Goal: Communication & Community: Answer question/provide support

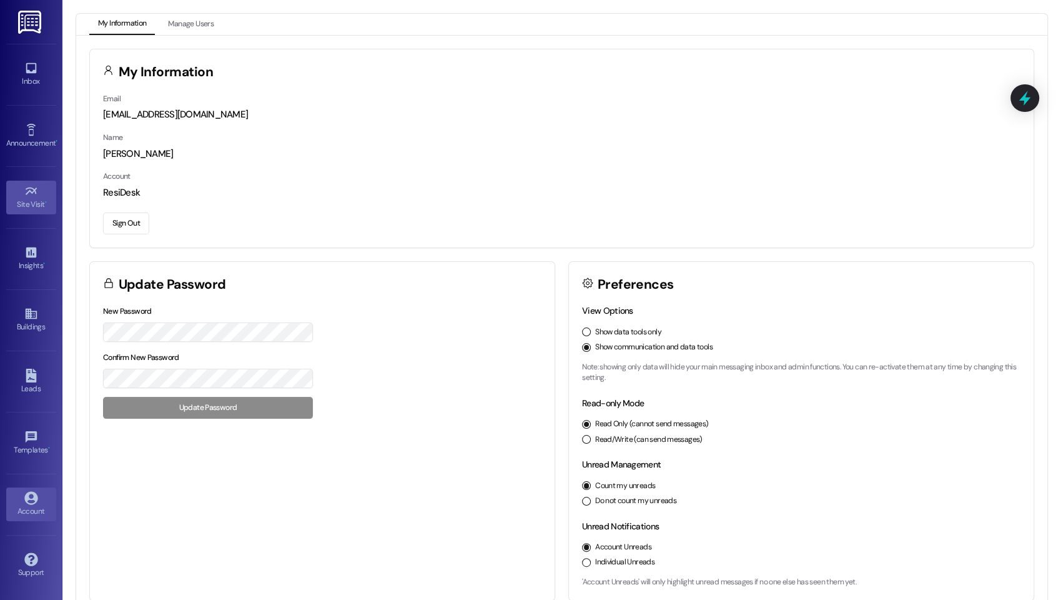
click at [30, 198] on div "Site Visit •" at bounding box center [31, 204] width 62 height 12
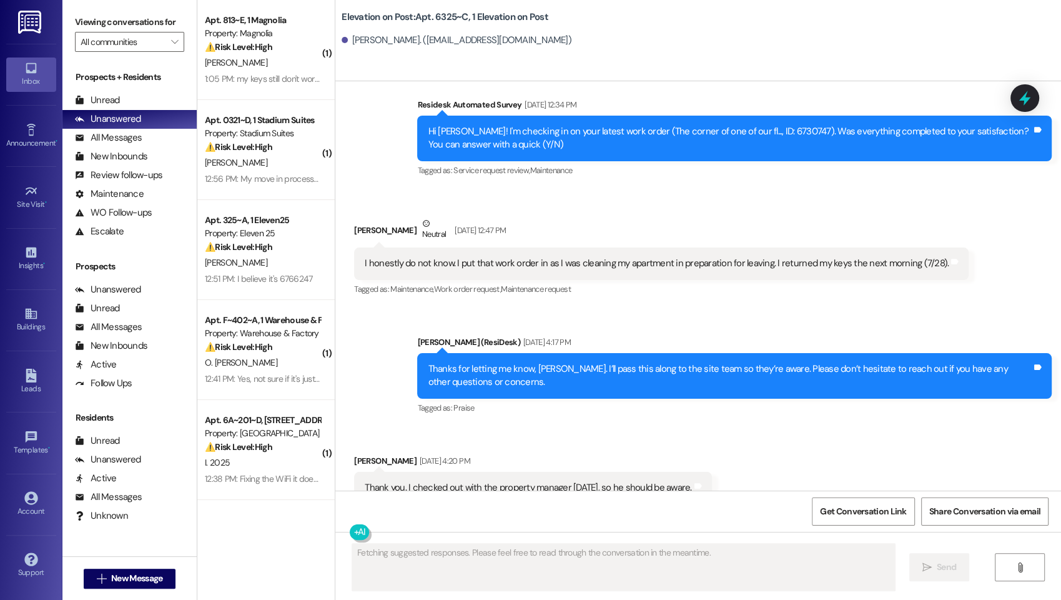
scroll to position [9292, 0]
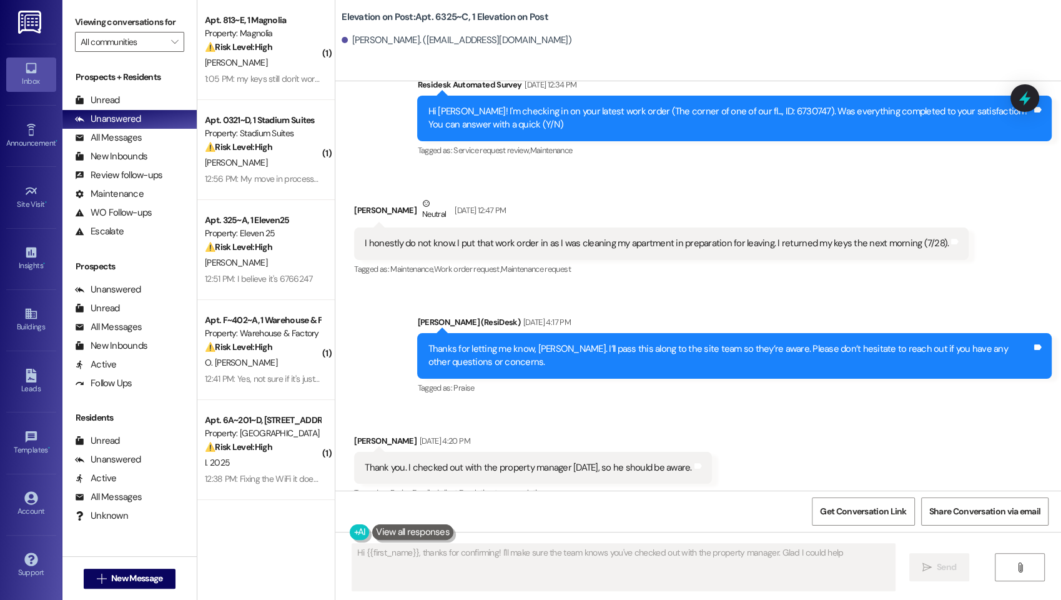
type textarea "Hi {{first_name}}, thanks for confirming! I'll make sure the team knows you've …"
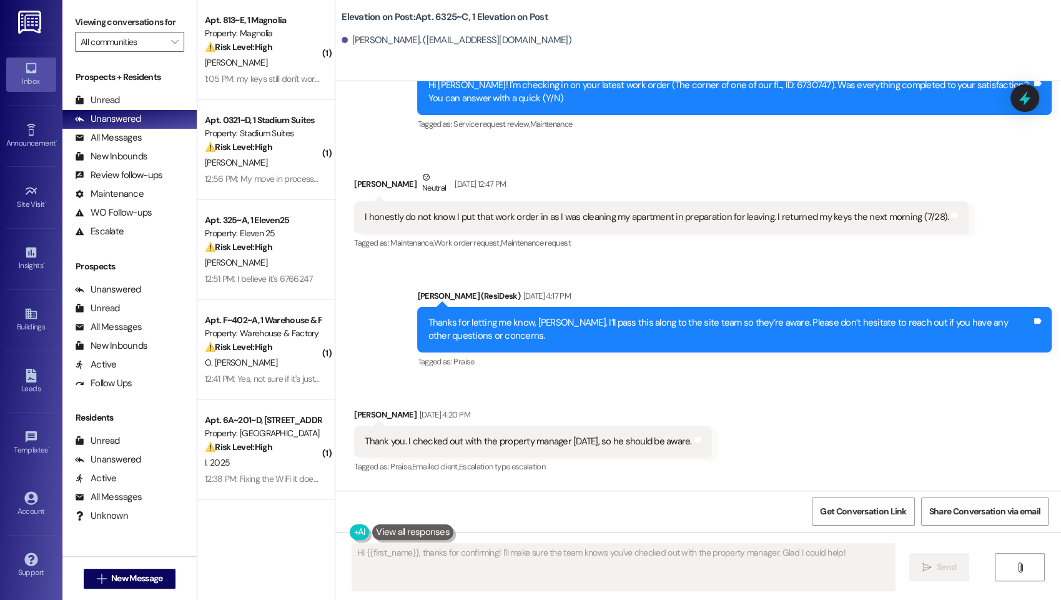
scroll to position [9566, 0]
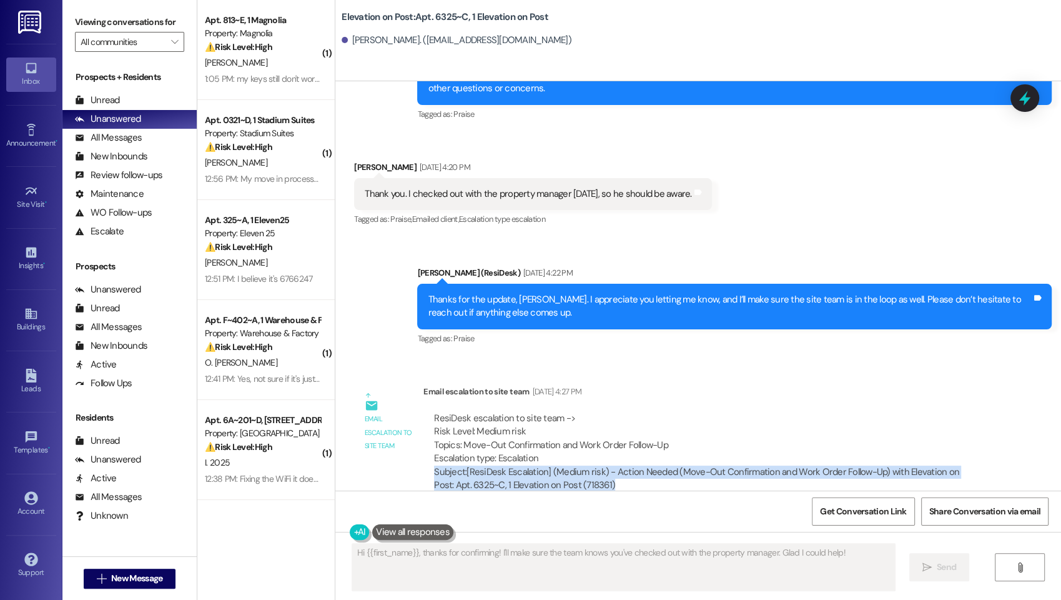
drag, startPoint x: 424, startPoint y: 450, endPoint x: 604, endPoint y: 460, distance: 179.6
click at [604, 465] on div "Subject: [ResiDesk Escalation] (Medium risk) - Action Needed (Move-Out Confirma…" at bounding box center [706, 478] width 544 height 27
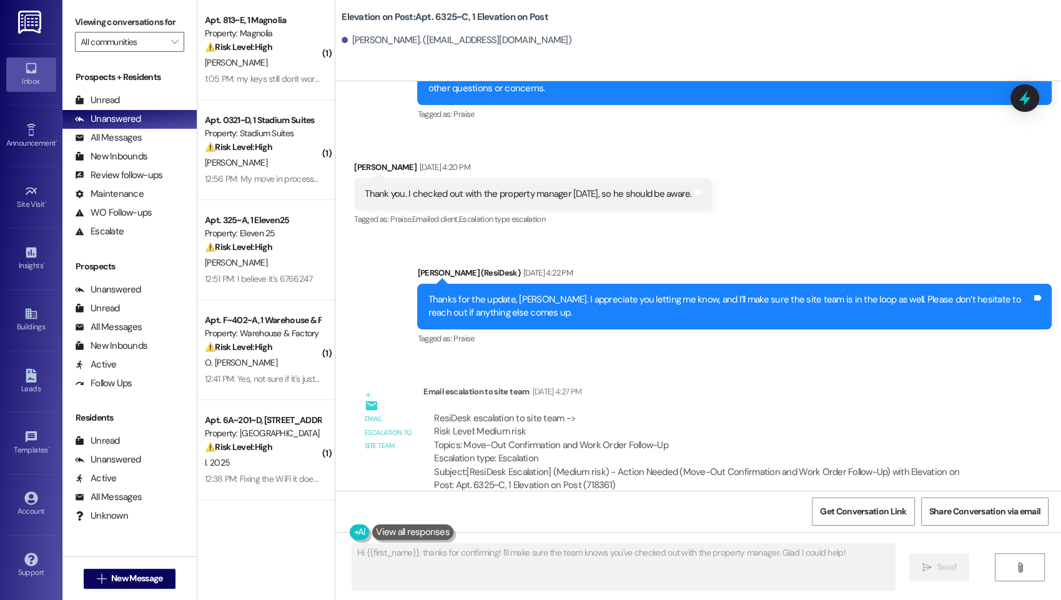
click at [474, 465] on div "Subject: [ResiDesk Escalation] (Medium risk) - Action Needed (Move-Out Confirma…" at bounding box center [706, 478] width 544 height 27
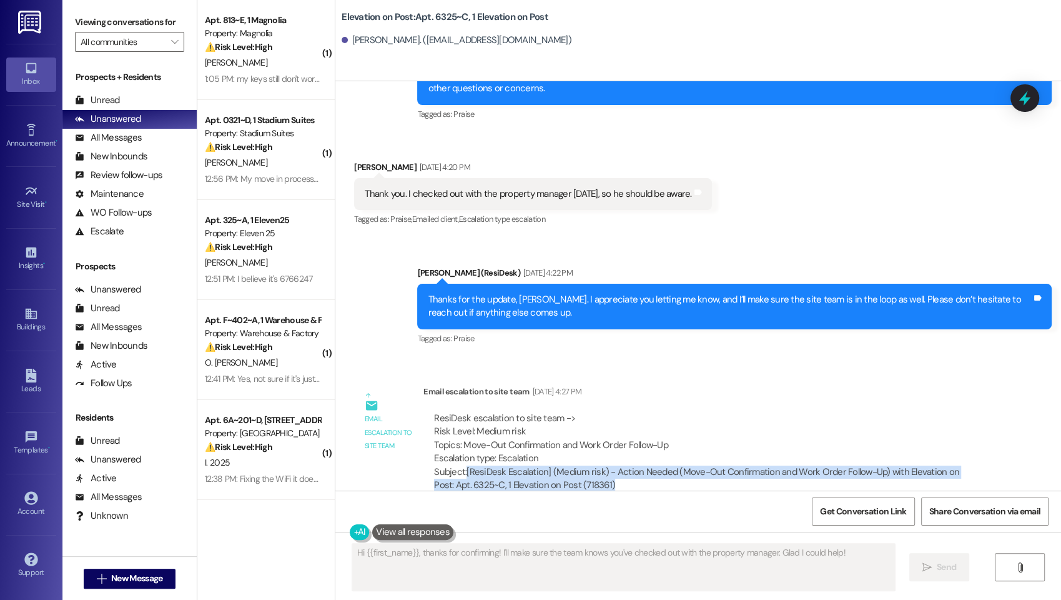
drag, startPoint x: 458, startPoint y: 453, endPoint x: 606, endPoint y: 473, distance: 149.4
click at [606, 473] on div "ResiDesk escalation to site team -> Risk Level: Medium risk Topics: Move-Out Co…" at bounding box center [706, 451] width 565 height 99
copy div "[ResiDesk Escalation] (Medium risk) - Action Needed (Move-Out Confirmation and …"
